Goal: Transaction & Acquisition: Purchase product/service

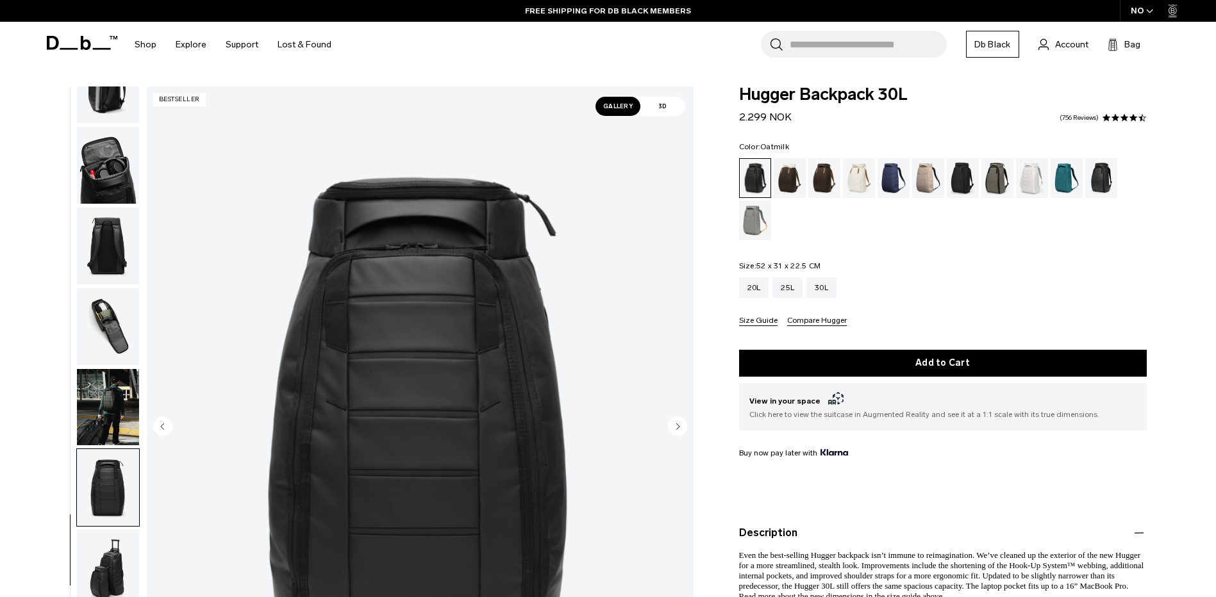
click at [867, 173] on div "Oatmilk" at bounding box center [859, 178] width 33 height 40
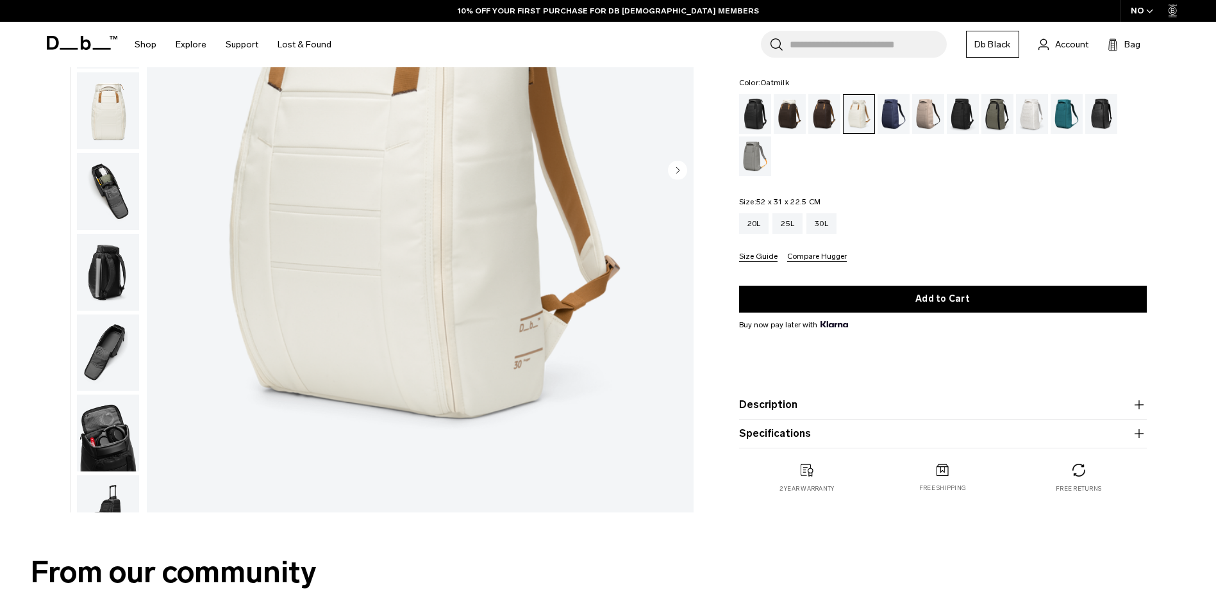
click at [116, 120] on img "button" at bounding box center [108, 110] width 62 height 77
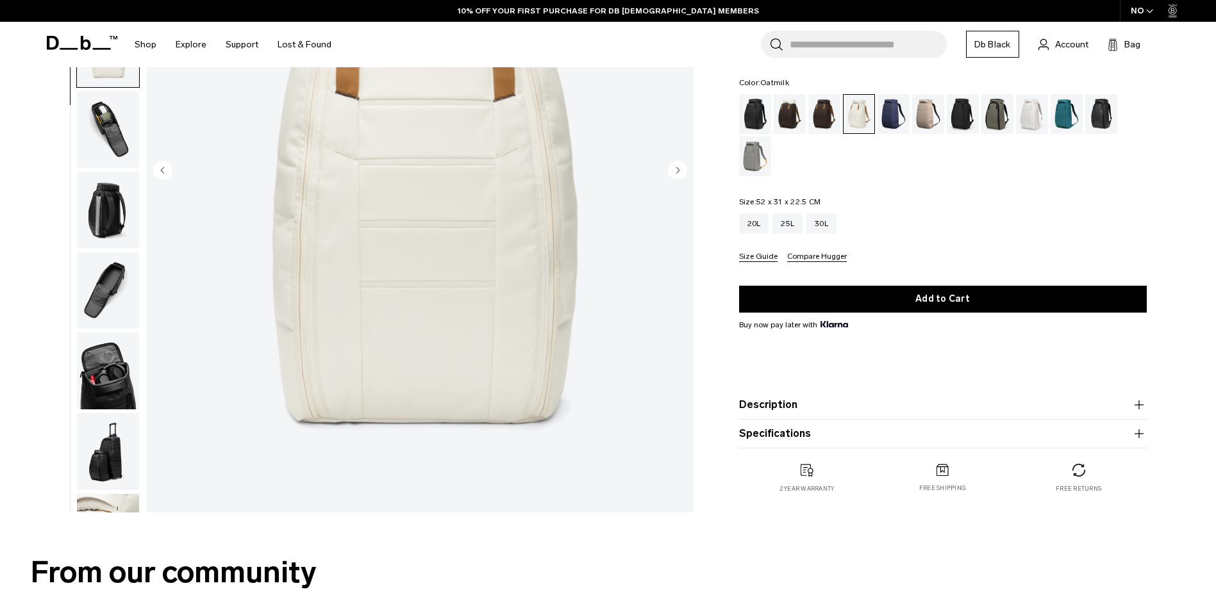
scroll to position [121, 0]
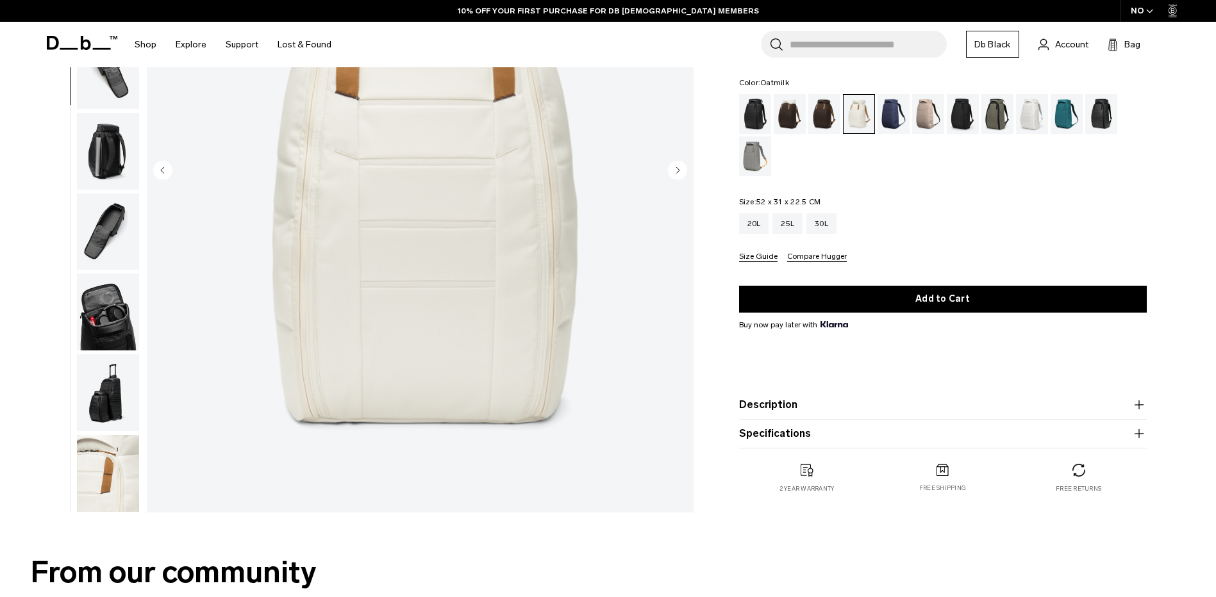
click at [128, 448] on img "button" at bounding box center [108, 473] width 62 height 77
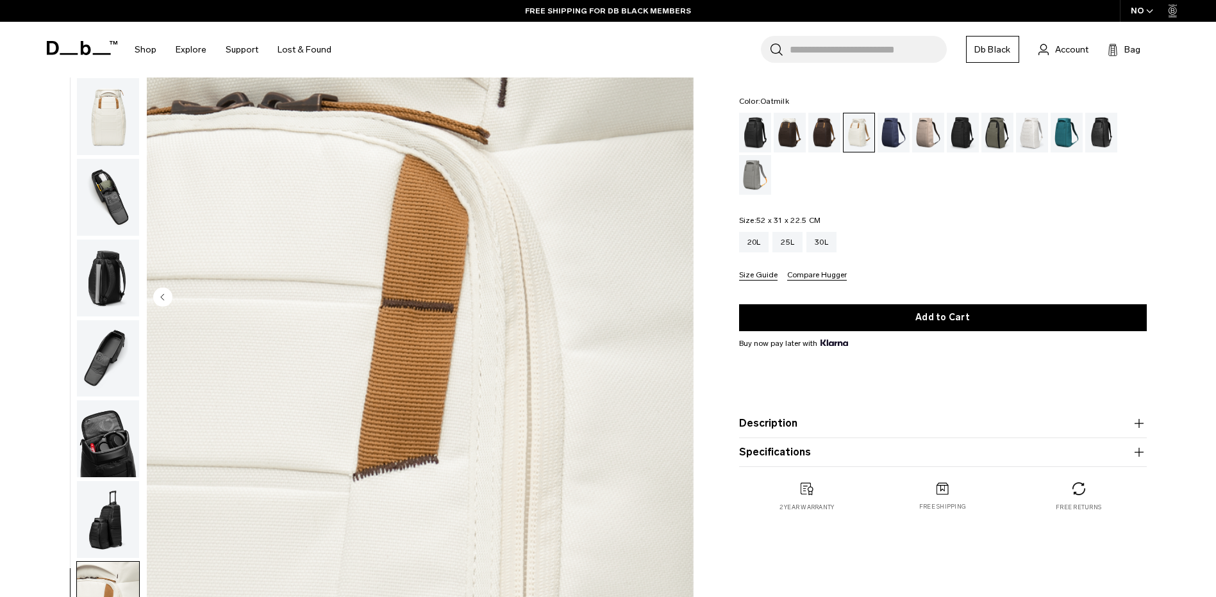
scroll to position [128, 0]
click at [929, 124] on div "Fogbow Beige" at bounding box center [928, 133] width 33 height 40
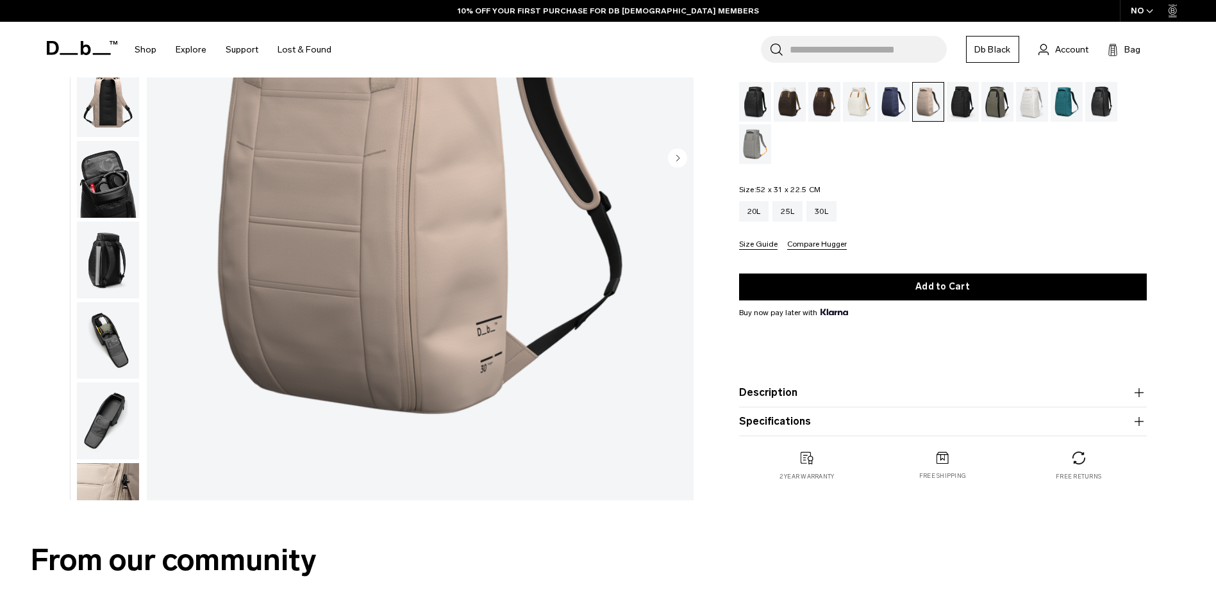
scroll to position [384, 0]
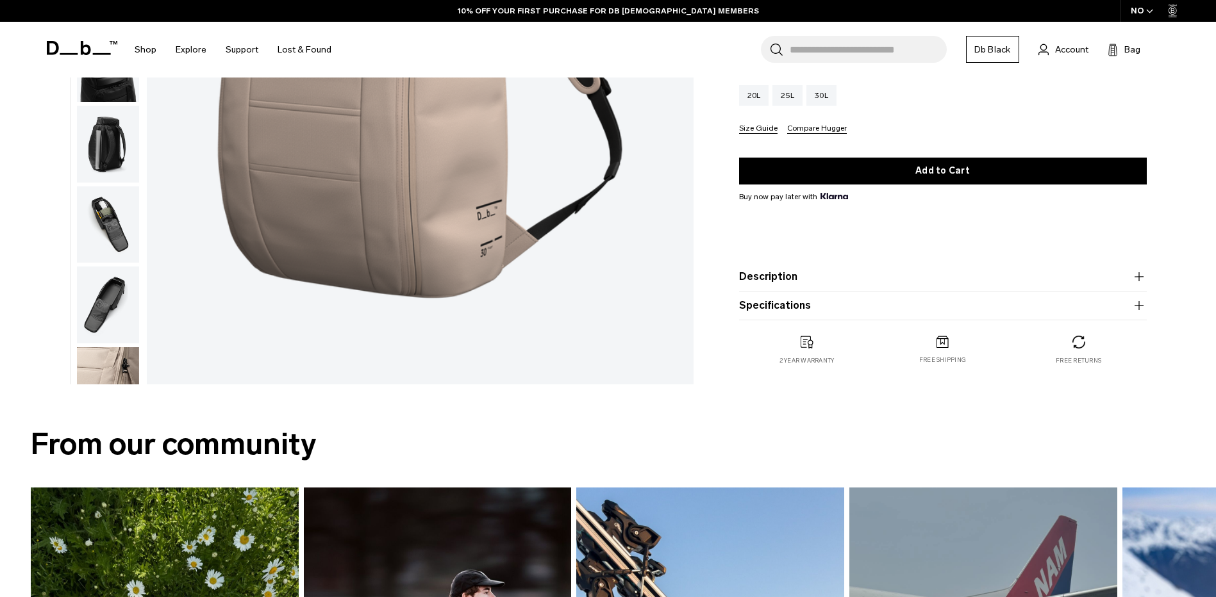
click at [110, 359] on img "button" at bounding box center [108, 385] width 62 height 77
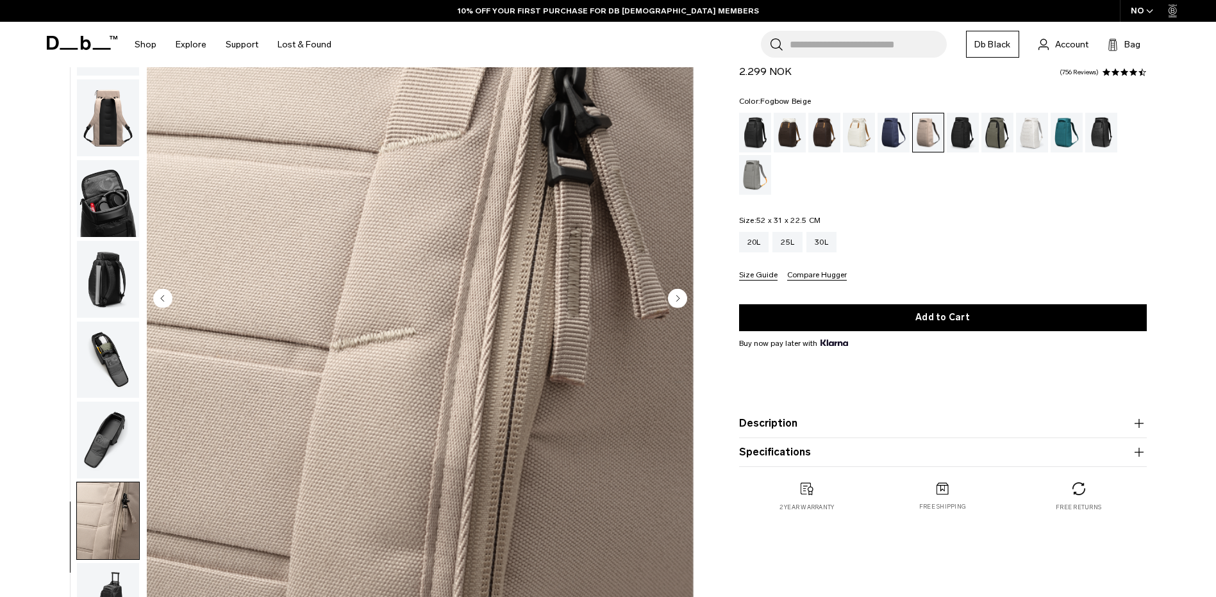
scroll to position [0, 0]
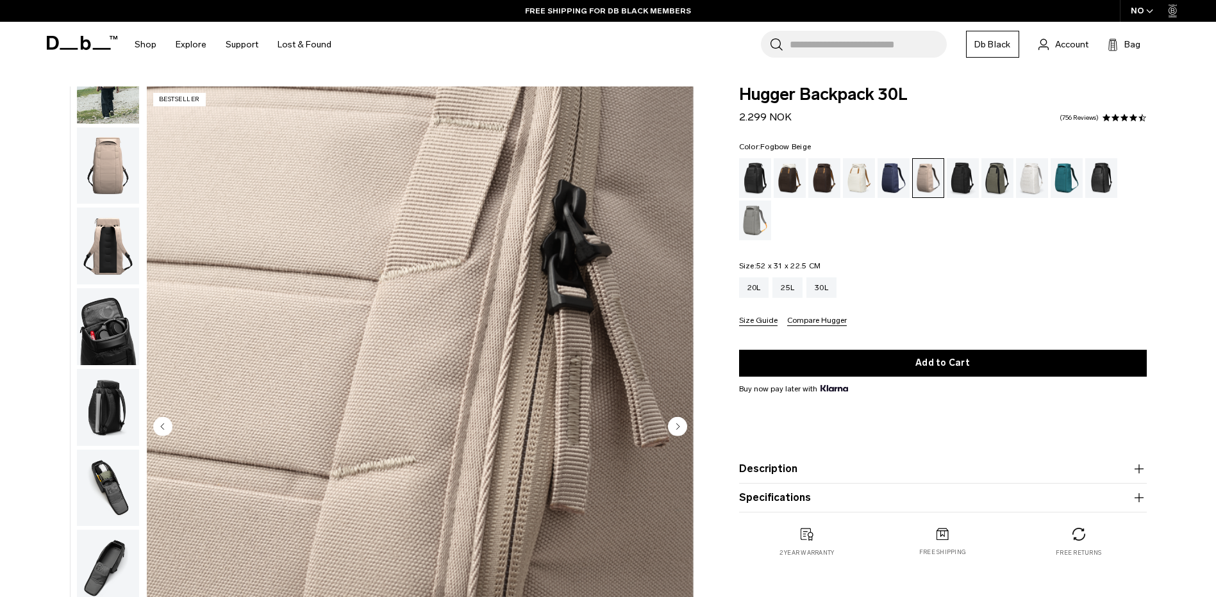
click at [112, 168] on img "button" at bounding box center [108, 166] width 62 height 77
